Goal: Task Accomplishment & Management: Use online tool/utility

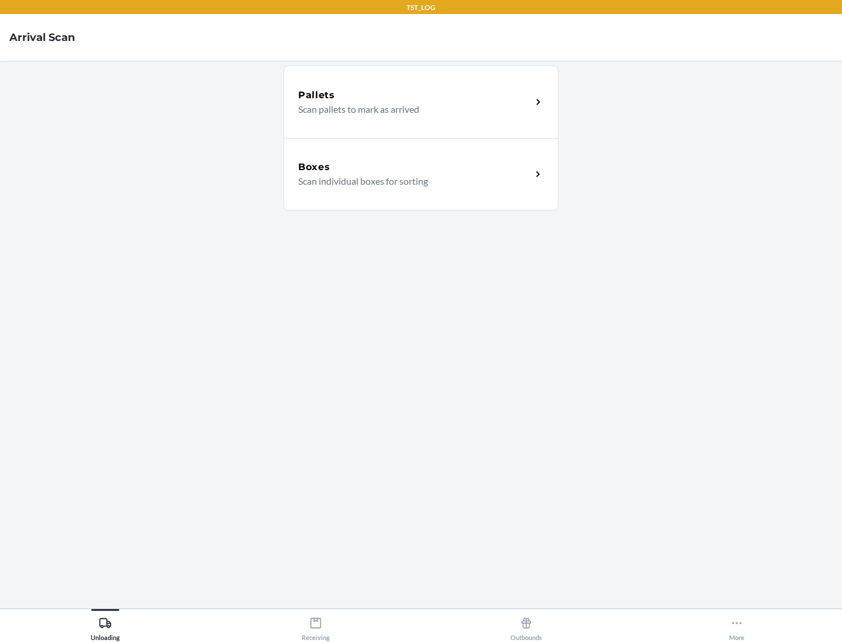
click at [415, 167] on div "Boxes" at bounding box center [414, 167] width 233 height 14
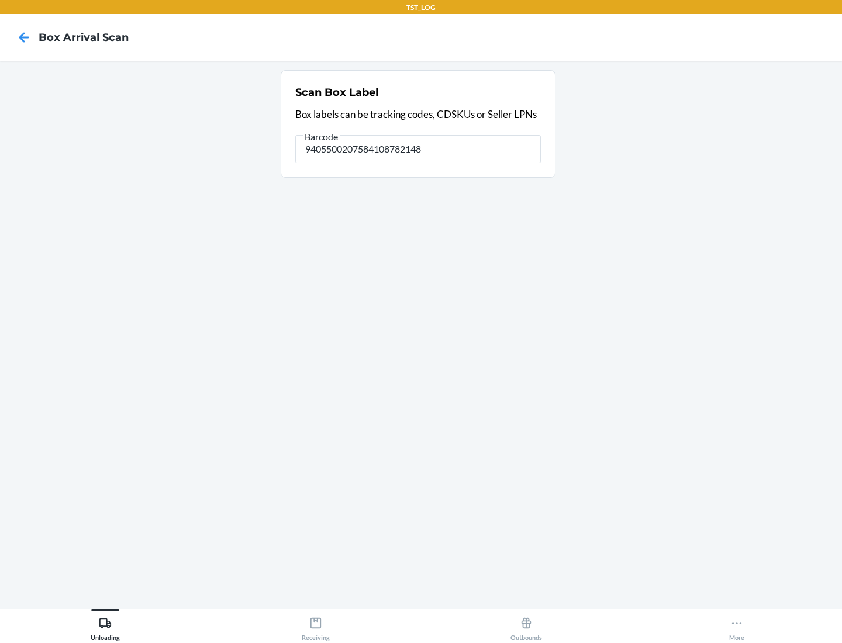
type input "9405500207584108782148"
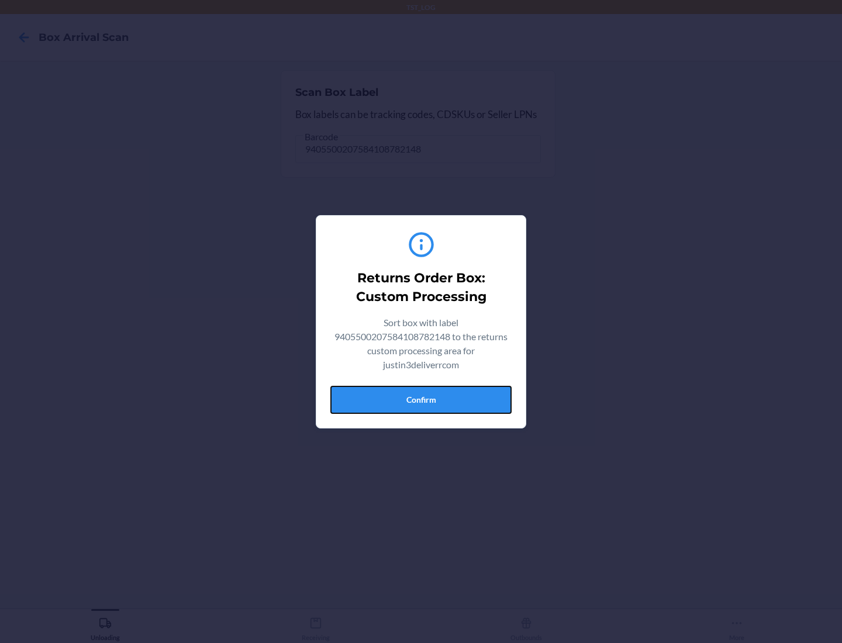
click at [421, 399] on button "Confirm" at bounding box center [420, 400] width 181 height 28
